Goal: Information Seeking & Learning: Learn about a topic

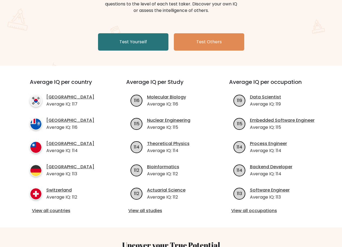
scroll to position [81, 0]
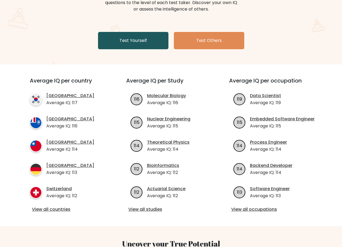
click at [141, 46] on link "Test Yourself" at bounding box center [133, 40] width 70 height 17
click at [133, 40] on link "Test Yourself" at bounding box center [133, 40] width 70 height 17
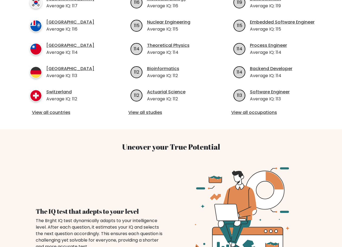
scroll to position [135, 0]
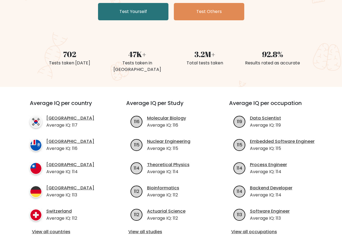
scroll to position [108, 0]
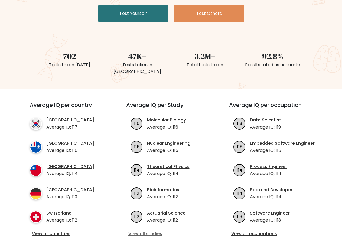
click at [140, 231] on link "View all studies" at bounding box center [171, 234] width 86 height 6
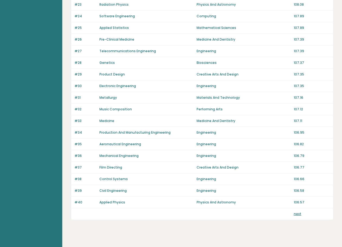
scroll to position [332, 0]
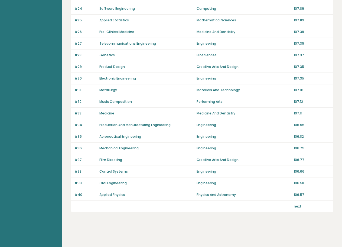
click at [295, 208] on link "next" at bounding box center [298, 206] width 8 height 5
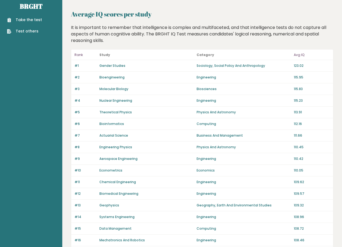
scroll to position [0, 0]
